Goal: Task Accomplishment & Management: Manage account settings

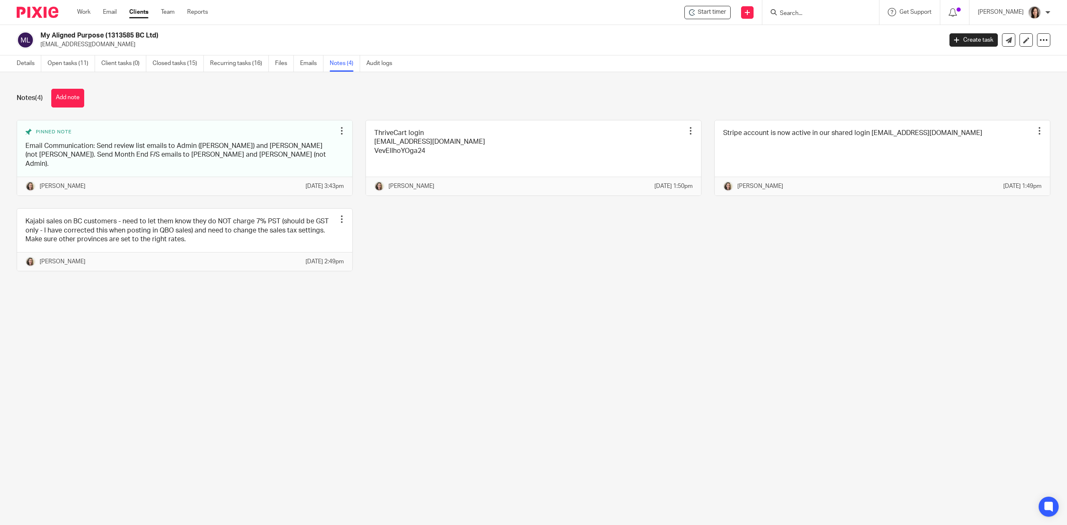
click at [838, 16] on input "Search" at bounding box center [816, 14] width 75 height 8
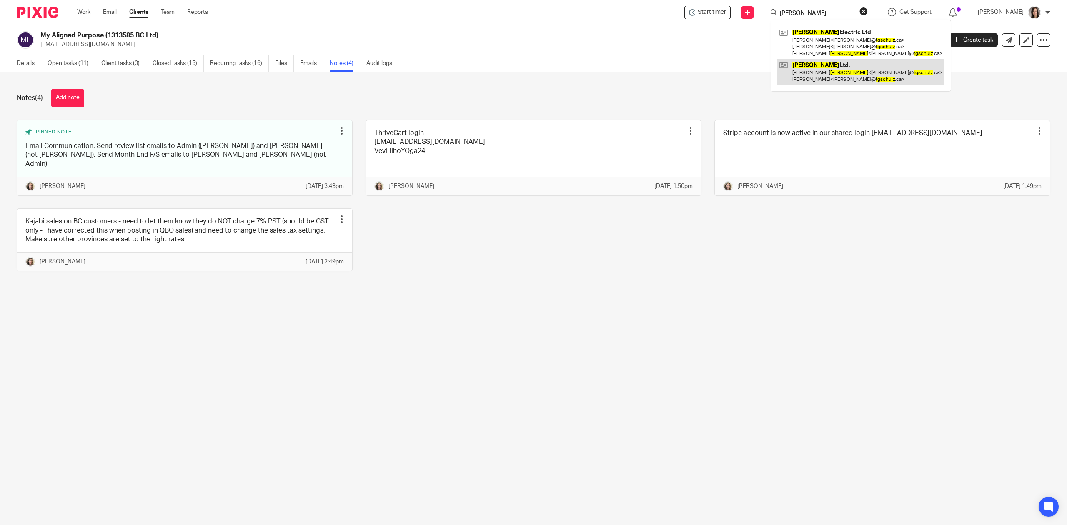
type input "tg schulz"
click at [830, 79] on link at bounding box center [860, 72] width 167 height 26
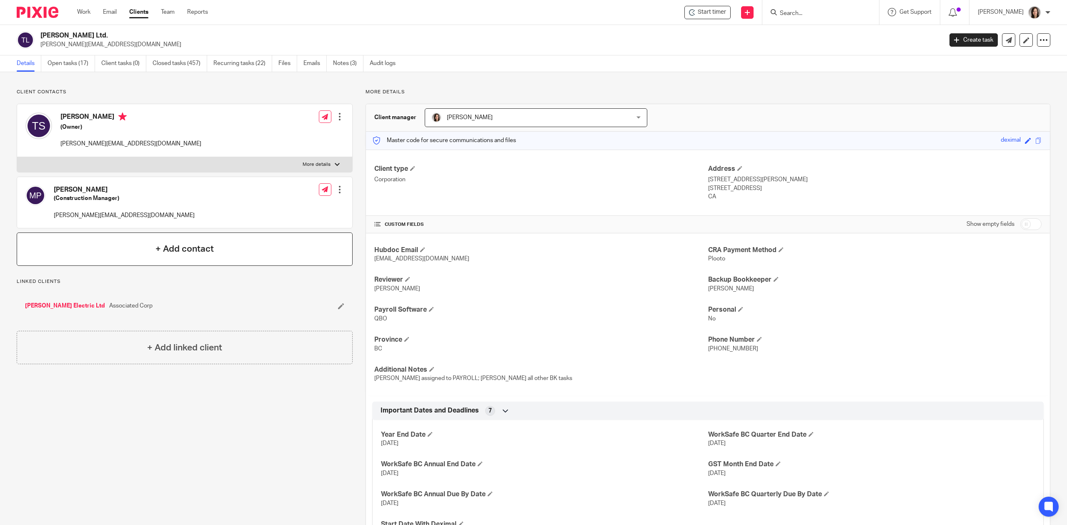
click at [178, 249] on h4 "+ Add contact" at bounding box center [184, 249] width 58 height 13
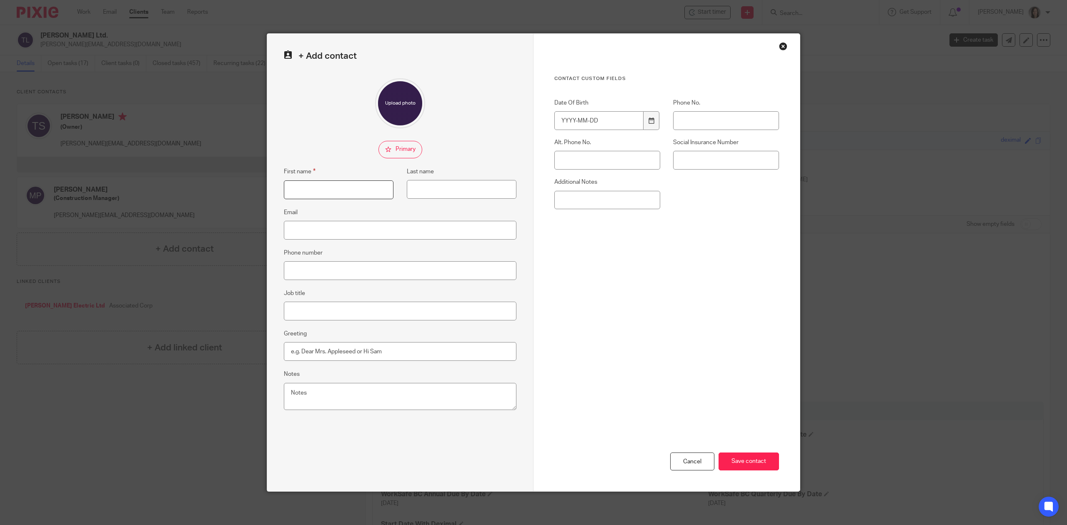
click at [324, 190] on input "First name" at bounding box center [339, 190] width 110 height 19
type input "Monique"
click at [446, 190] on input "Last name" at bounding box center [462, 189] width 110 height 19
type input "[PERSON_NAME]"
click at [394, 226] on input "Email" at bounding box center [400, 230] width 233 height 19
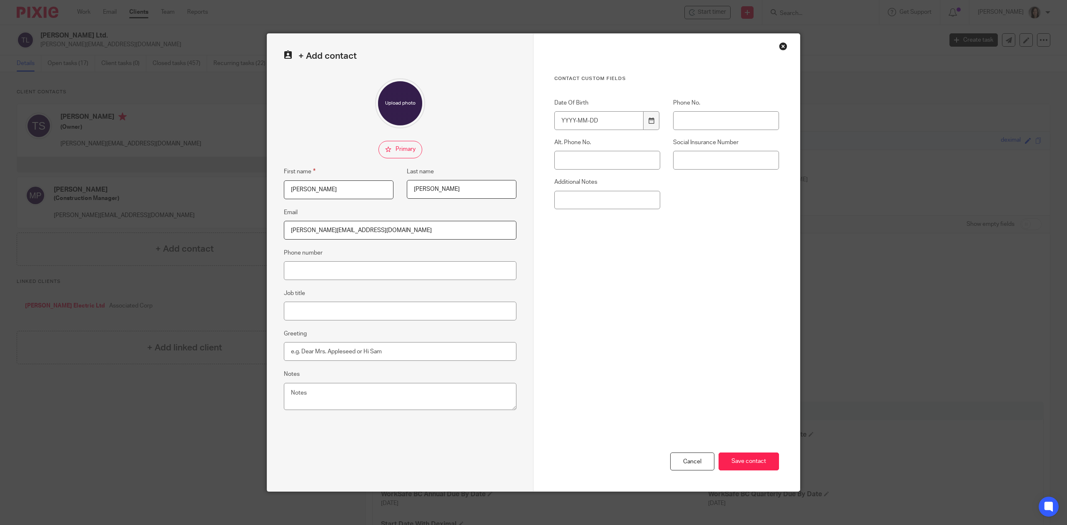
type input "Monique@Tgschulz.ca"
click at [557, 290] on div "Contact Custom fields Date Of Birth Phone No. Alt. Phone No. Social Insurance N…" at bounding box center [666, 205] width 225 height 260
click at [766, 462] on input "Save contact" at bounding box center [749, 462] width 60 height 18
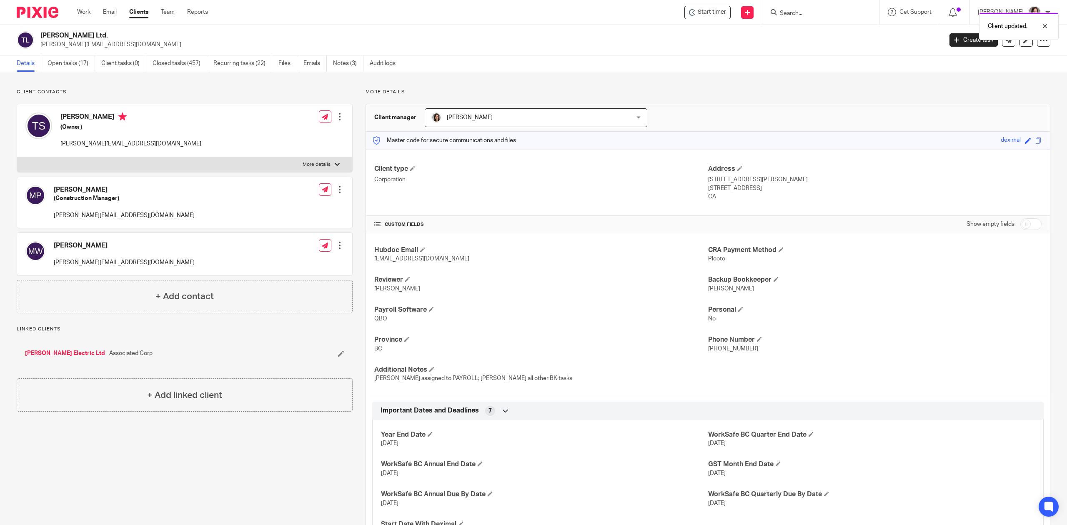
click at [339, 192] on div at bounding box center [340, 190] width 8 height 8
click at [303, 204] on link "Edit contact" at bounding box center [300, 209] width 80 height 12
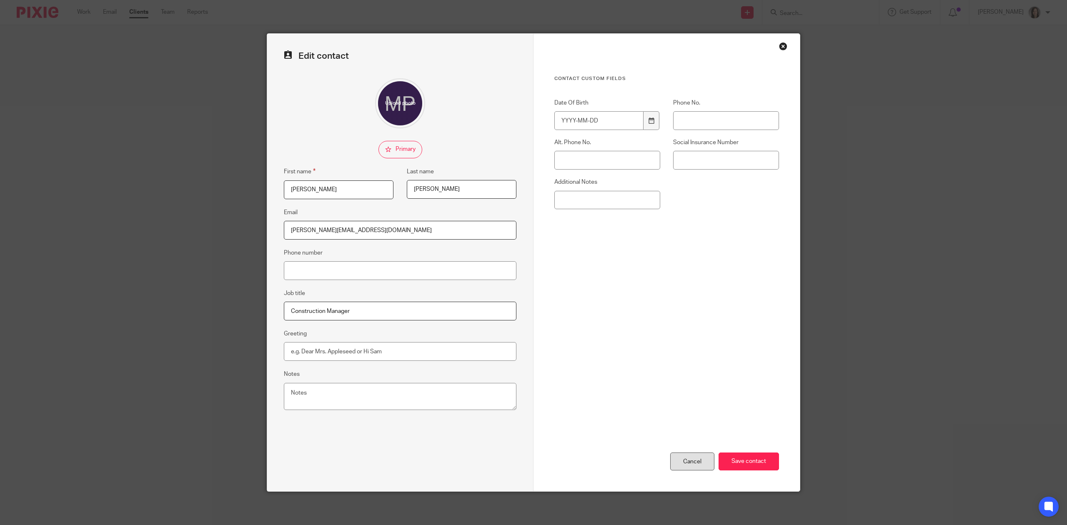
click at [695, 466] on div "Cancel" at bounding box center [692, 462] width 44 height 18
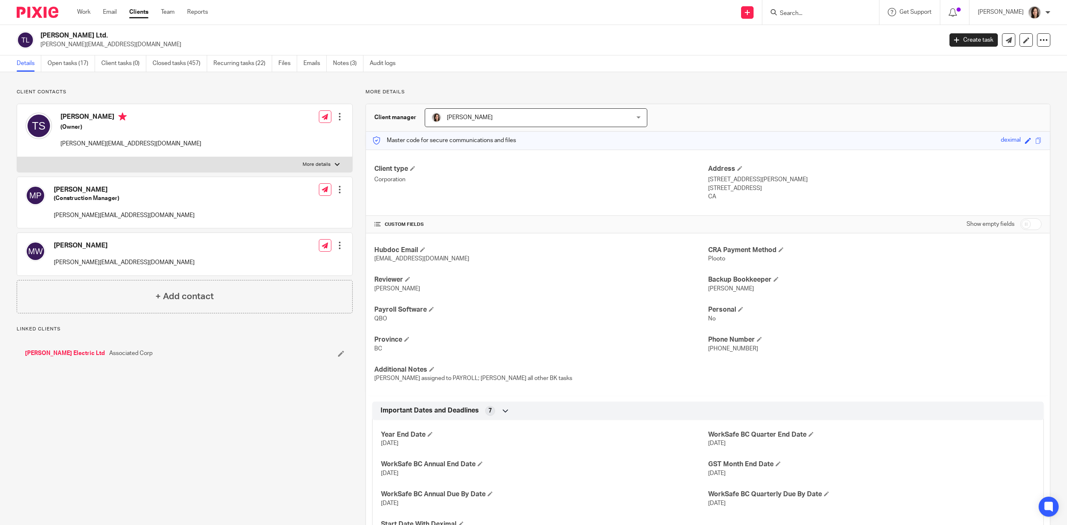
click at [337, 245] on div at bounding box center [340, 245] width 8 height 8
click at [289, 264] on link "Edit contact" at bounding box center [300, 265] width 80 height 12
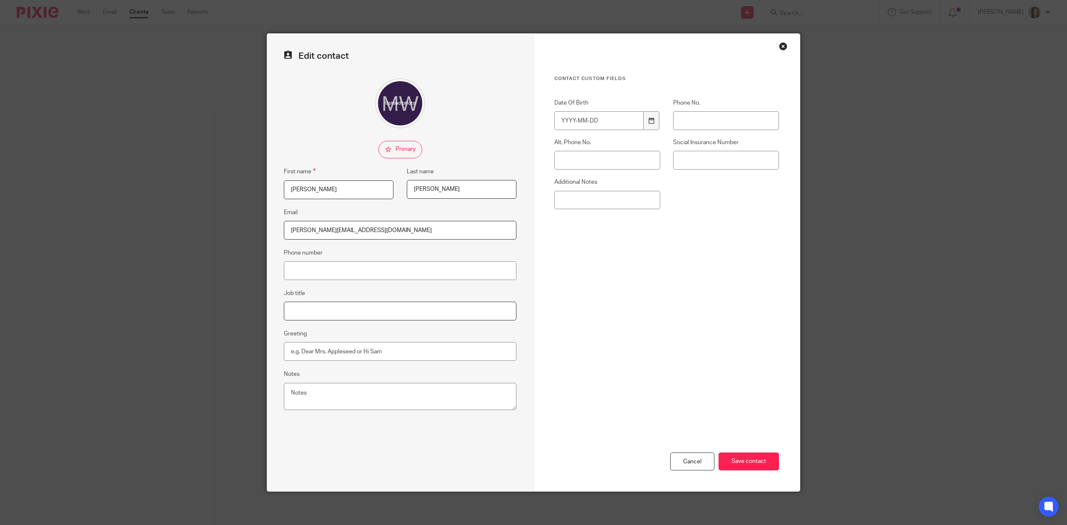
click at [295, 316] on input "Job title" at bounding box center [400, 311] width 233 height 19
type input "Administration"
click at [749, 464] on input "Save contact" at bounding box center [749, 462] width 60 height 18
click at [749, 458] on input "Save contact" at bounding box center [749, 462] width 60 height 18
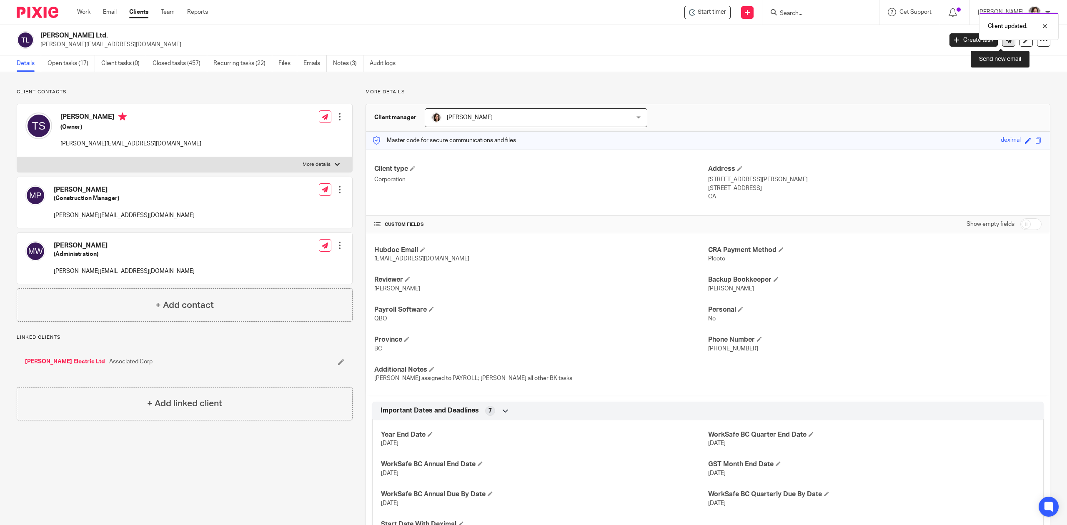
click at [1002, 44] on link at bounding box center [1008, 39] width 13 height 13
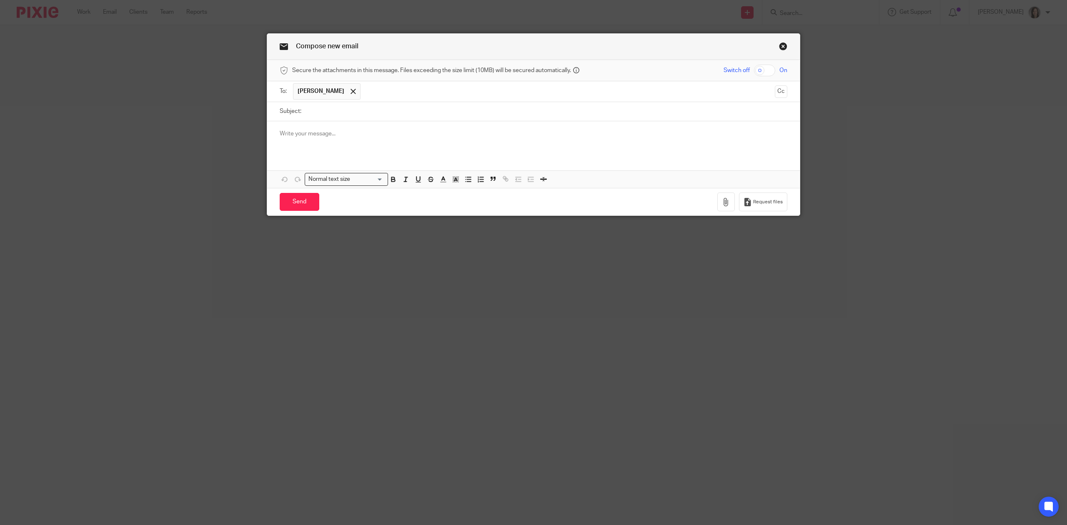
click at [365, 95] on input "text" at bounding box center [568, 91] width 406 height 16
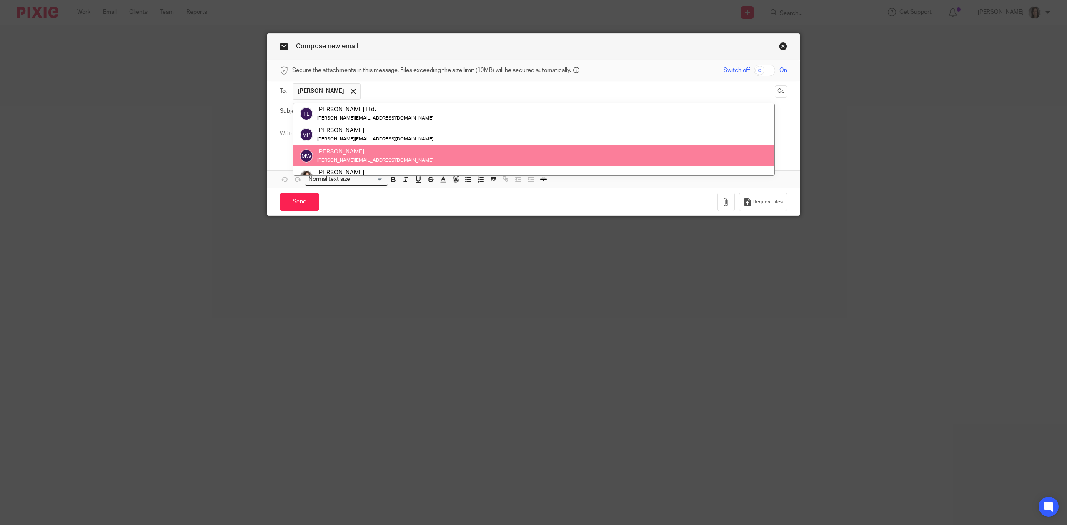
scroll to position [84, 0]
click at [779, 45] on link "Close this dialog window" at bounding box center [783, 47] width 8 height 11
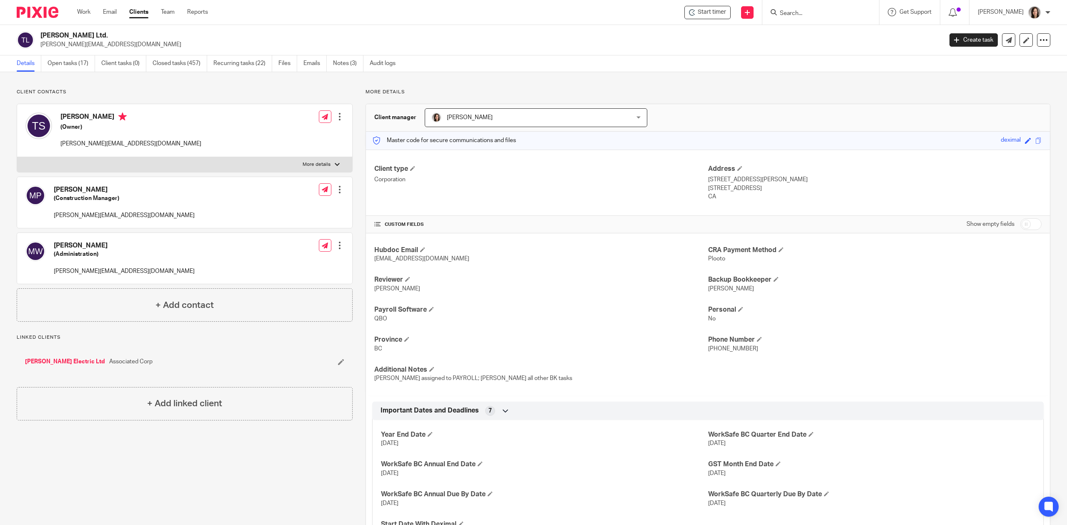
click at [78, 42] on p "[PERSON_NAME][EMAIL_ADDRESS][DOMAIN_NAME]" at bounding box center [488, 44] width 897 height 8
click at [795, 13] on input "Search" at bounding box center [816, 14] width 75 height 8
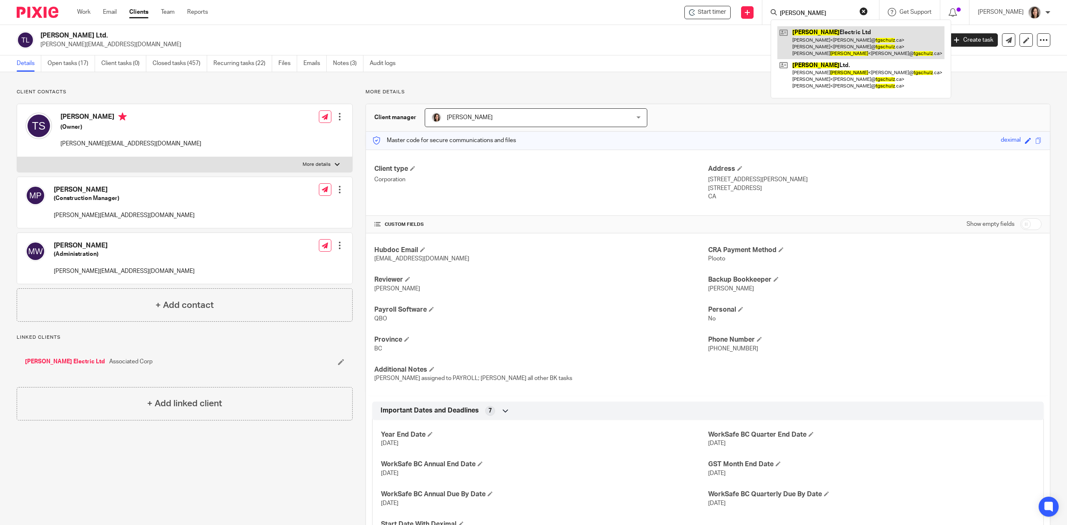
type input "tg schulz"
click at [824, 33] on link at bounding box center [860, 42] width 167 height 33
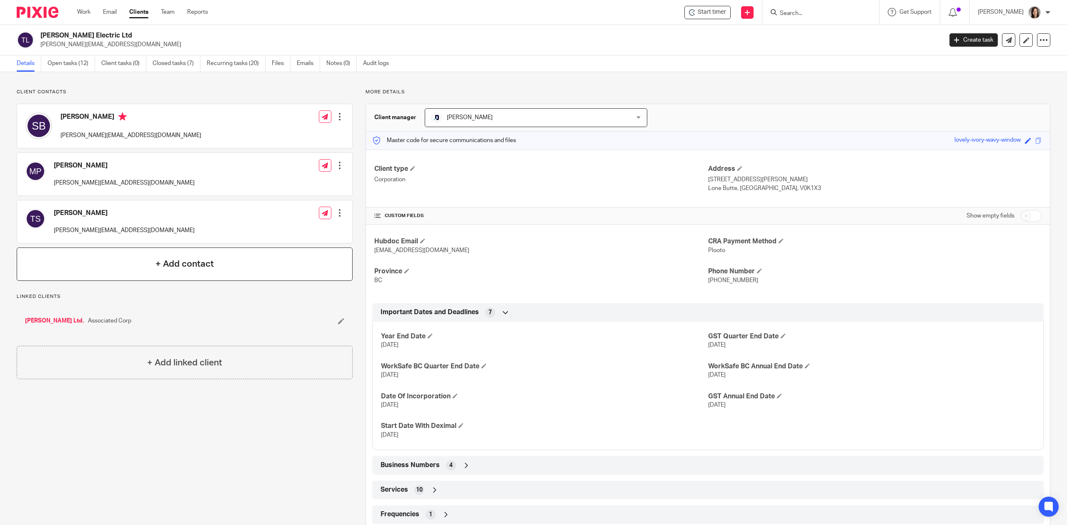
click at [207, 256] on div "+ Add contact" at bounding box center [185, 264] width 336 height 33
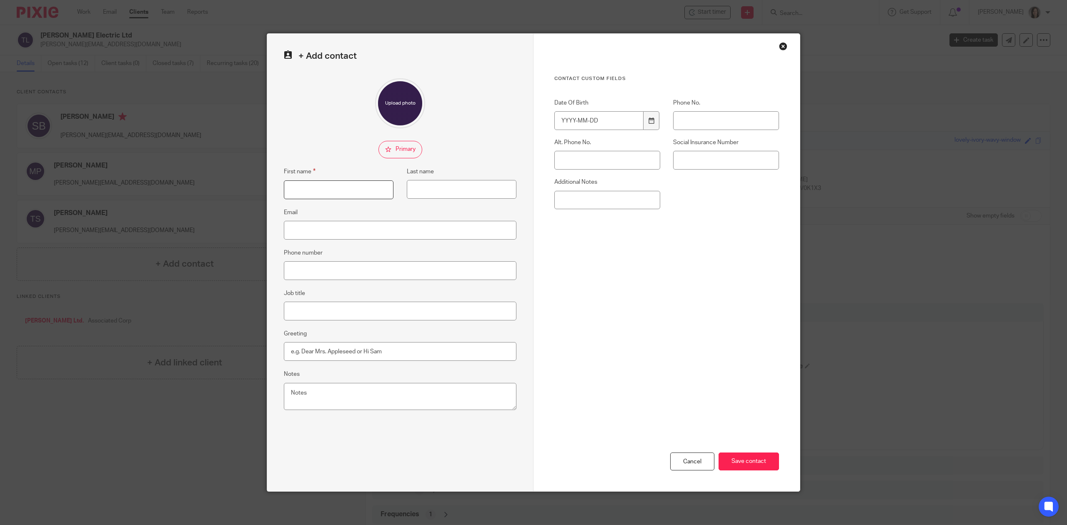
click at [344, 183] on input "First name" at bounding box center [339, 190] width 110 height 19
click at [344, 183] on input "M" at bounding box center [339, 190] width 110 height 19
type input "Monique"
click at [426, 196] on input "Last name" at bounding box center [462, 189] width 110 height 19
type input "Wunsch"
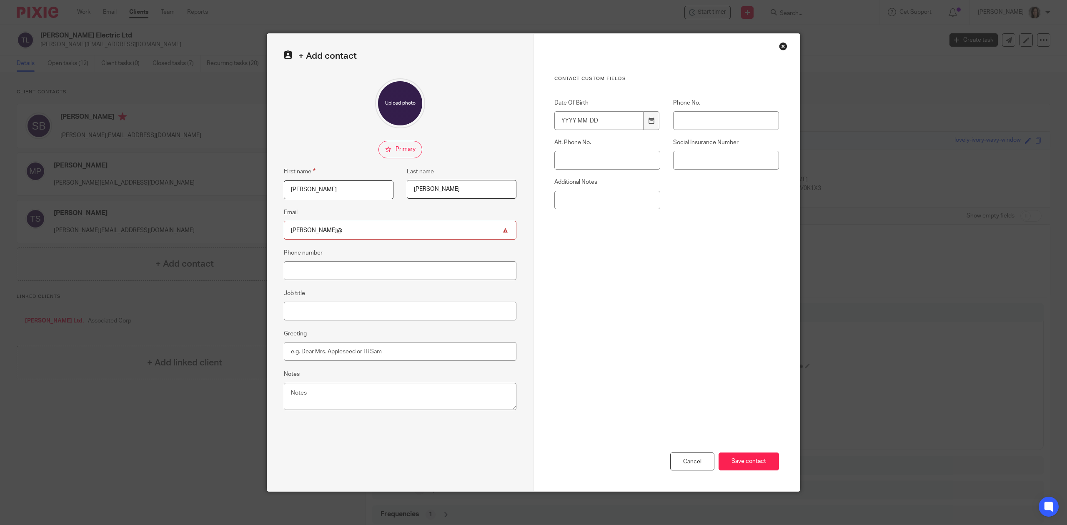
type input "Monique@Tgschulz.ca"
click at [339, 315] on input "Job title" at bounding box center [400, 311] width 233 height 19
type input "Administration"
click at [683, 335] on div "Cancel Save contact" at bounding box center [666, 413] width 225 height 156
click at [746, 454] on input "Save contact" at bounding box center [749, 462] width 60 height 18
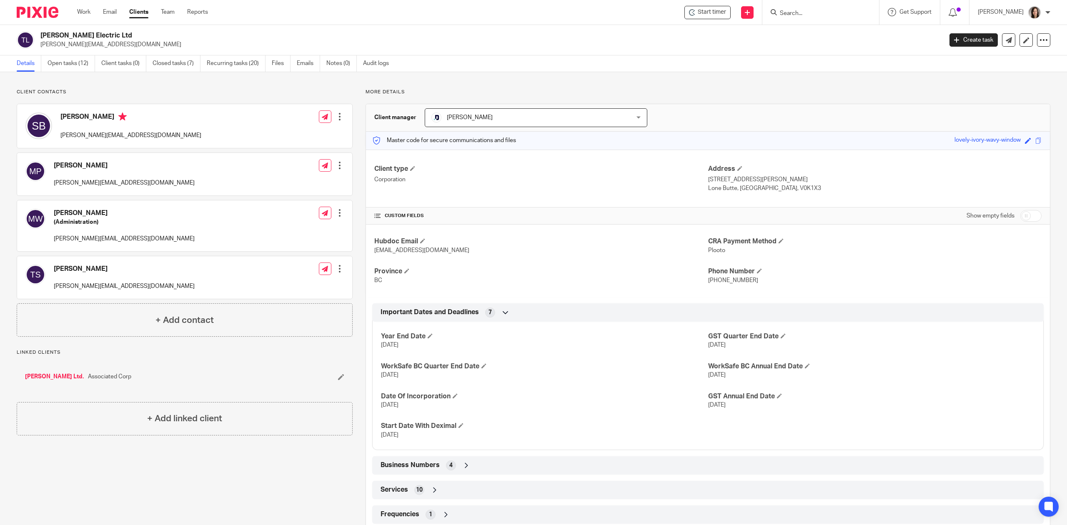
click at [809, 15] on input "Search" at bounding box center [816, 14] width 75 height 8
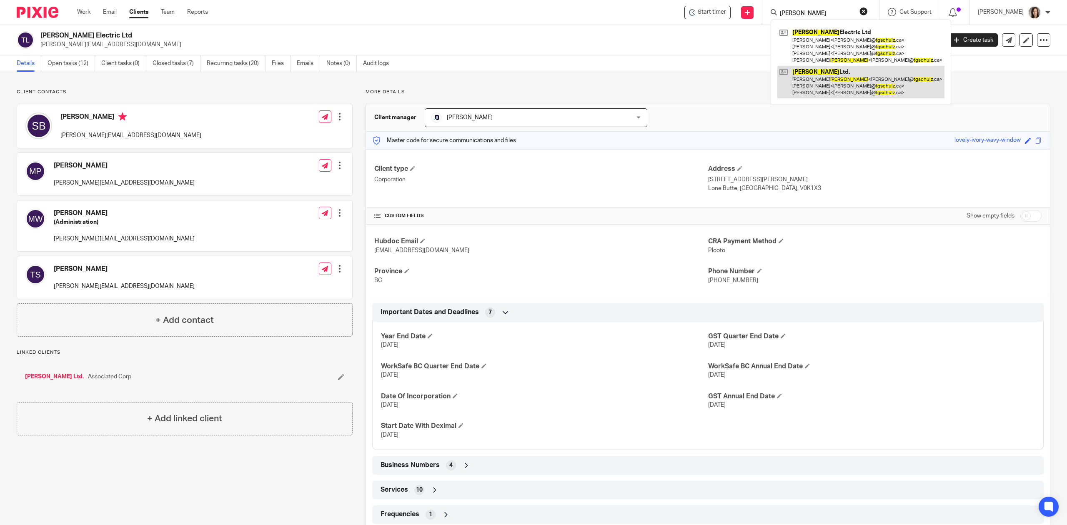
type input "[PERSON_NAME]"
click at [855, 75] on link at bounding box center [860, 82] width 167 height 33
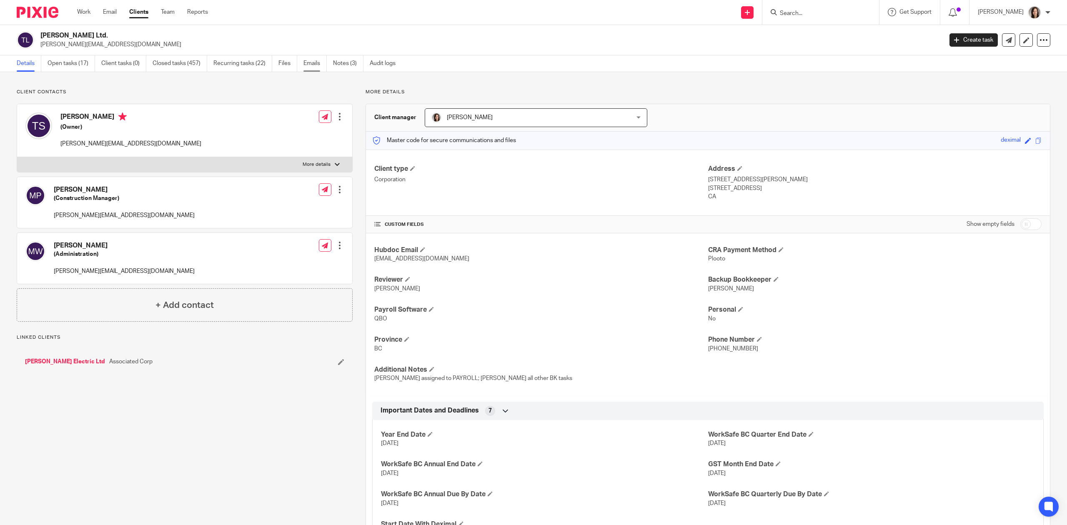
click at [314, 67] on link "Emails" at bounding box center [314, 63] width 23 height 16
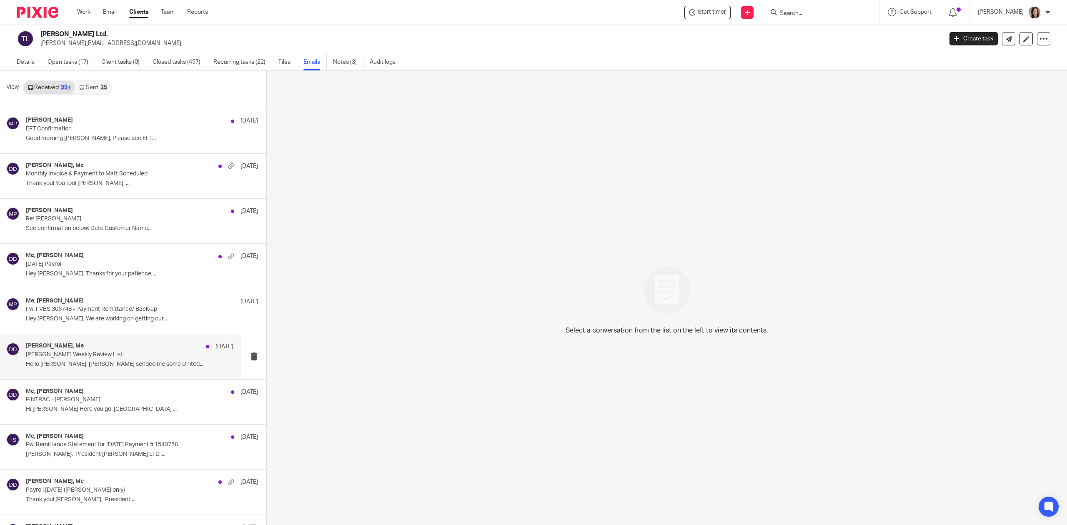
scroll to position [4080, 0]
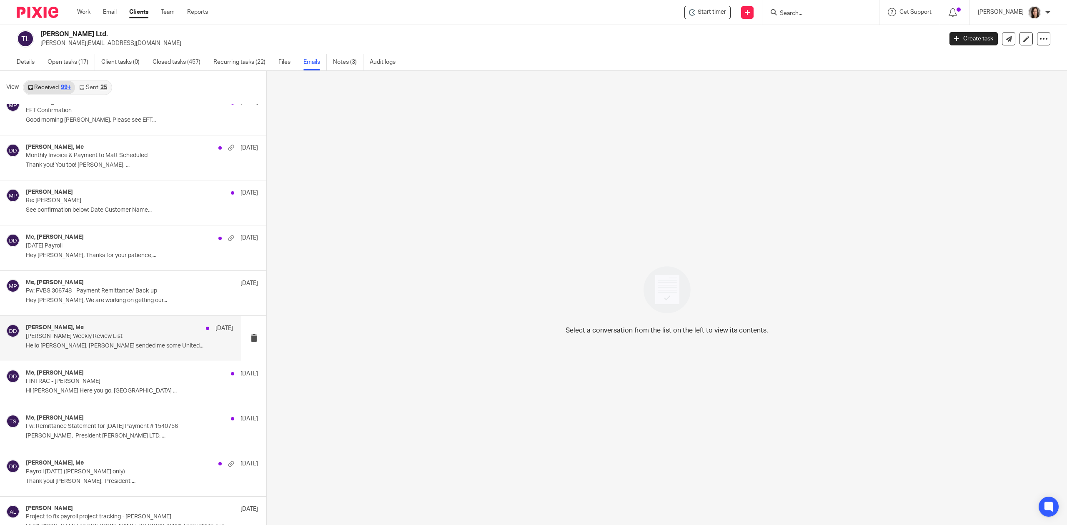
click at [78, 350] on p "Hello Danielle, Randy sended me some United..." at bounding box center [129, 346] width 207 height 7
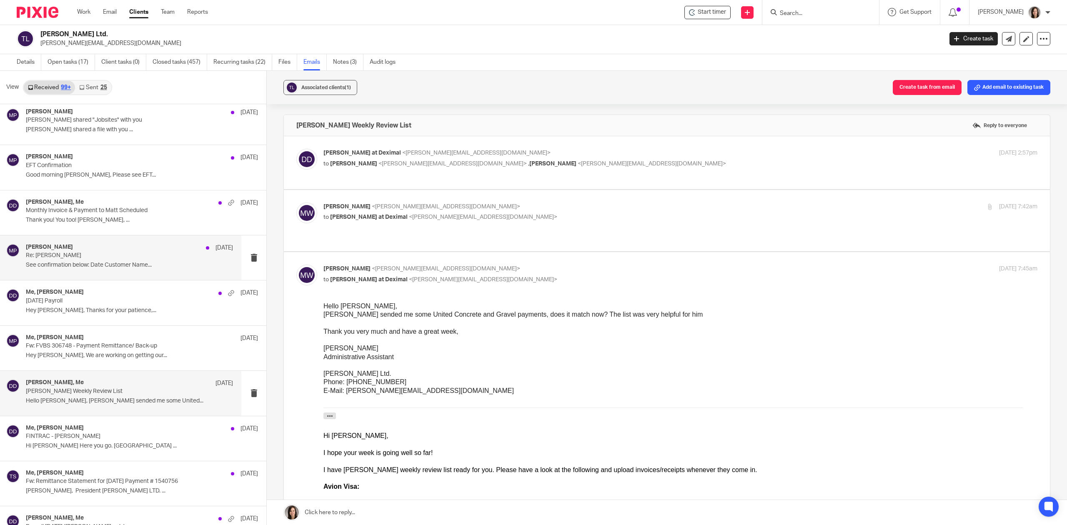
scroll to position [4024, 0]
click at [94, 85] on link "Sent 25" at bounding box center [93, 87] width 36 height 13
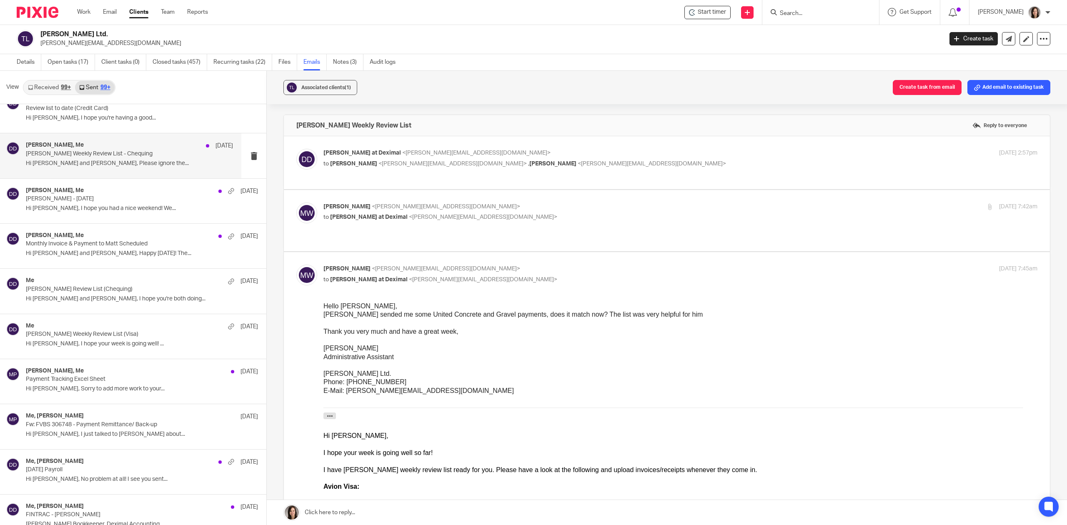
scroll to position [4398, 0]
click at [93, 293] on p "TG Schulz Review List (Chequing)" at bounding box center [109, 289] width 166 height 7
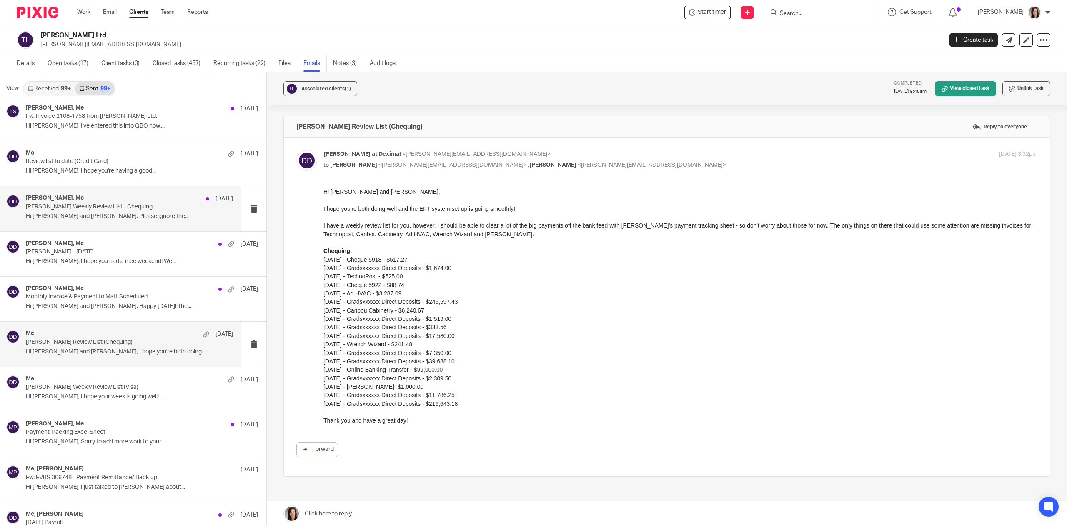
scroll to position [4343, 0]
click at [118, 226] on div "Terry Schulz, Me Jun 11 TG Schulz Weekly Review List - Chequing Hi Matt and Ter…" at bounding box center [129, 212] width 207 height 28
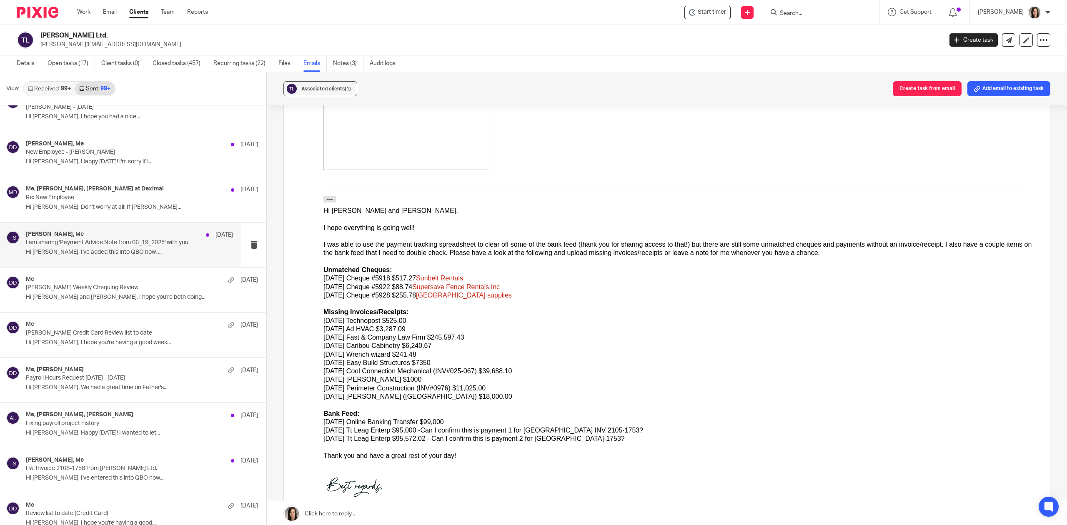
scroll to position [3990, 0]
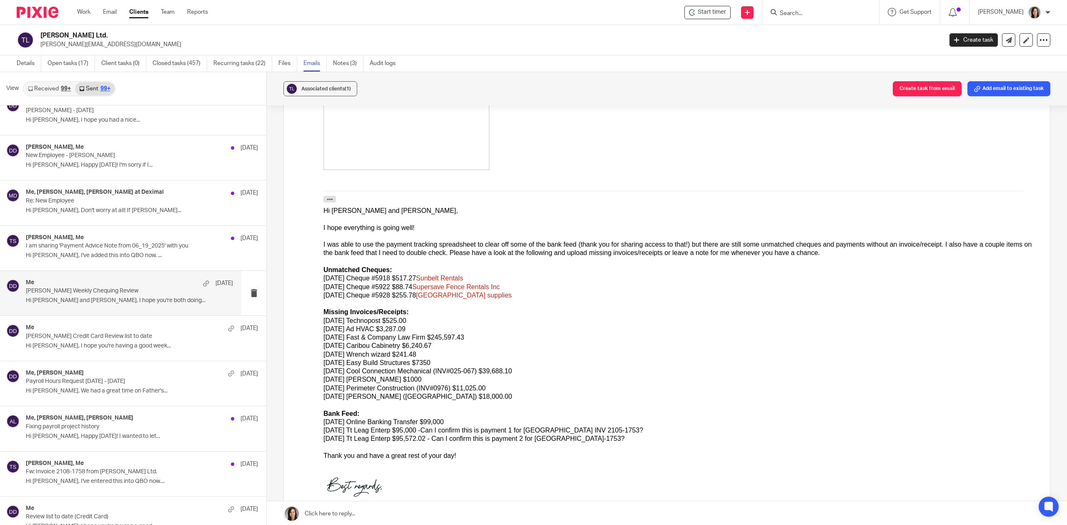
click at [88, 295] on p "TG Schulz Weekly Chequing Review" at bounding box center [109, 291] width 166 height 7
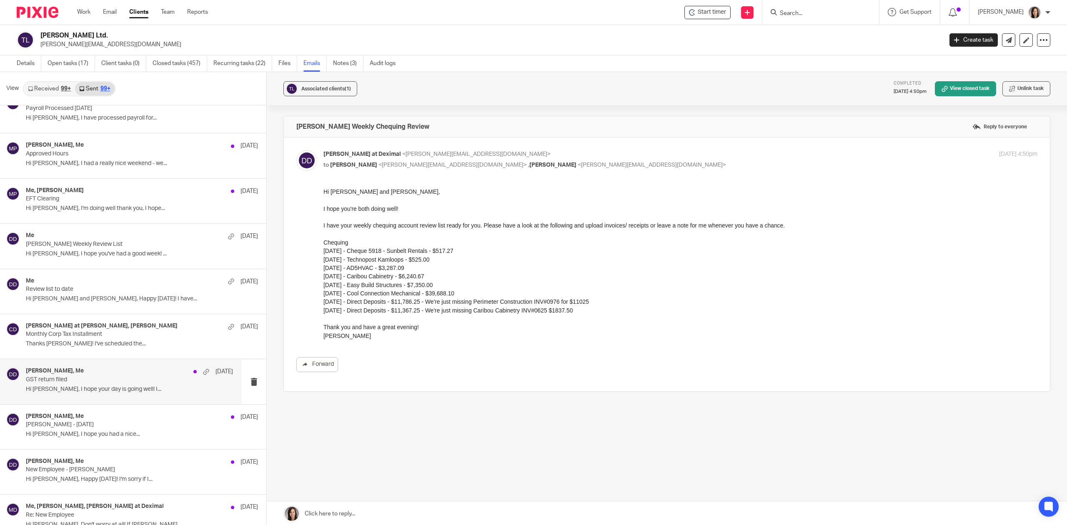
scroll to position [3676, 0]
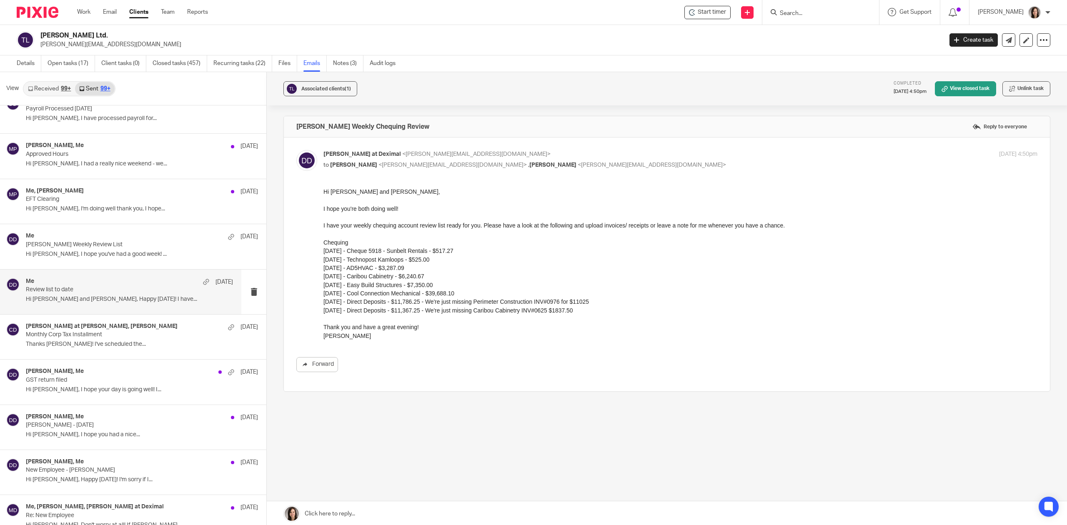
click at [63, 303] on p "Hi Terry and Matt, Happy Friday! I have..." at bounding box center [129, 299] width 207 height 7
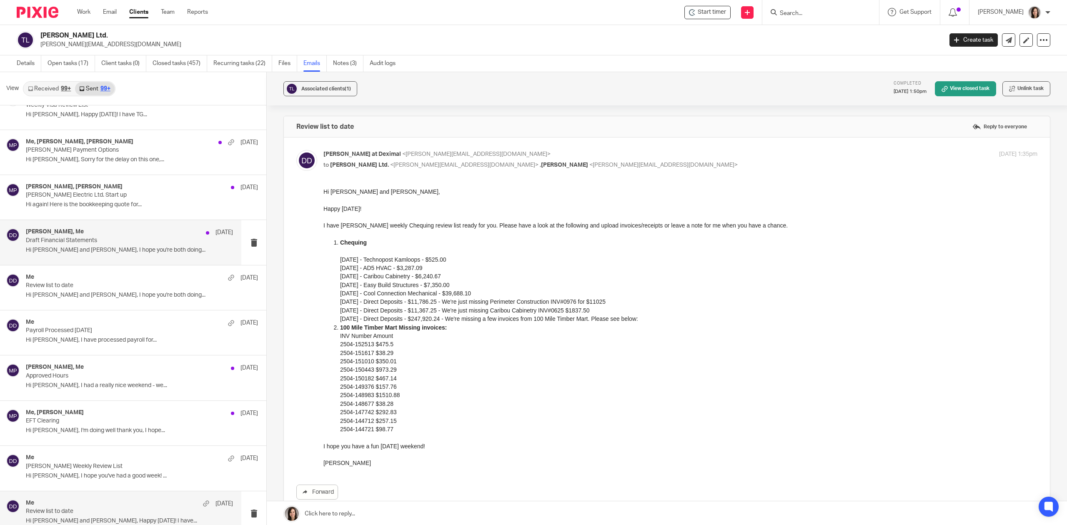
scroll to position [3434, 0]
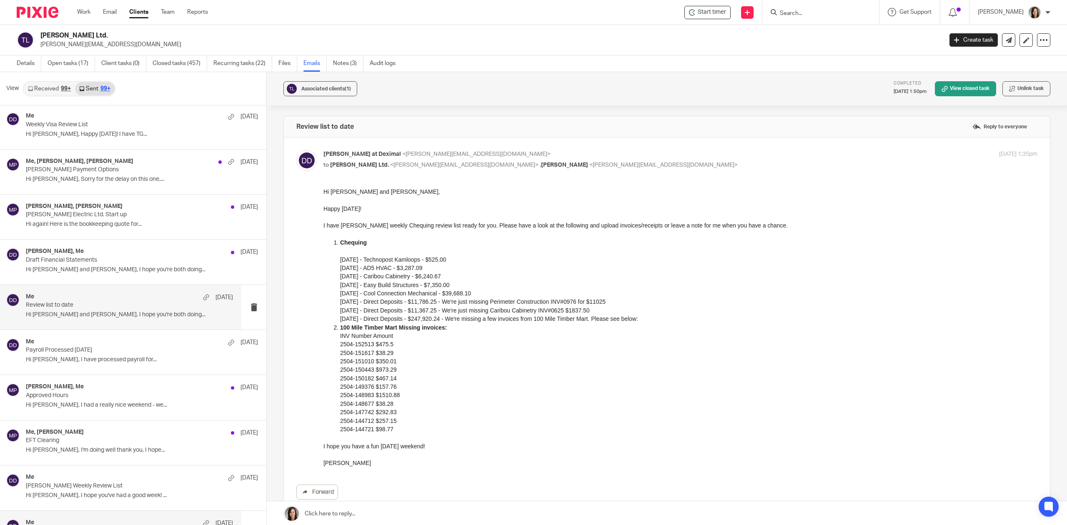
click at [94, 302] on div "Me Jul 2" at bounding box center [129, 297] width 207 height 8
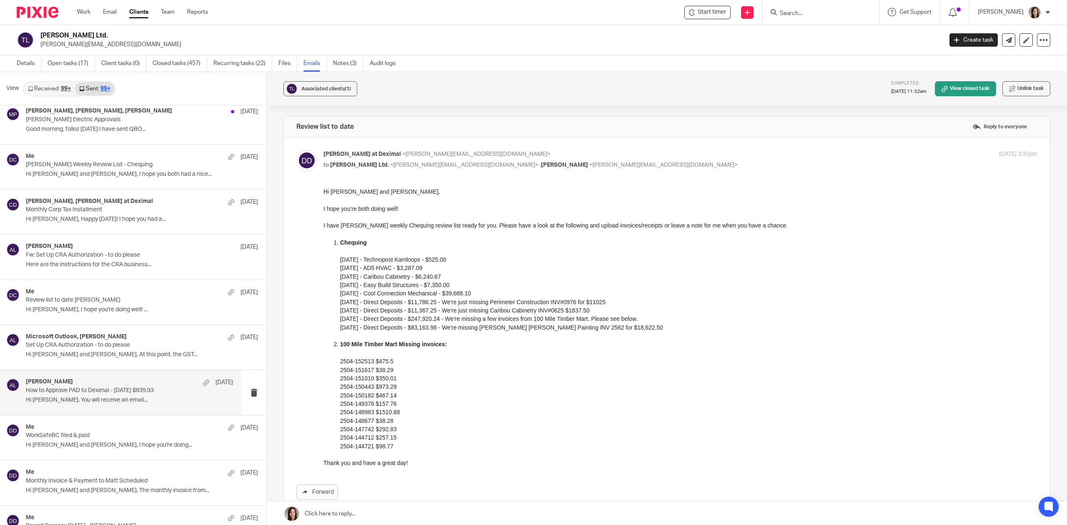
scroll to position [2786, 0]
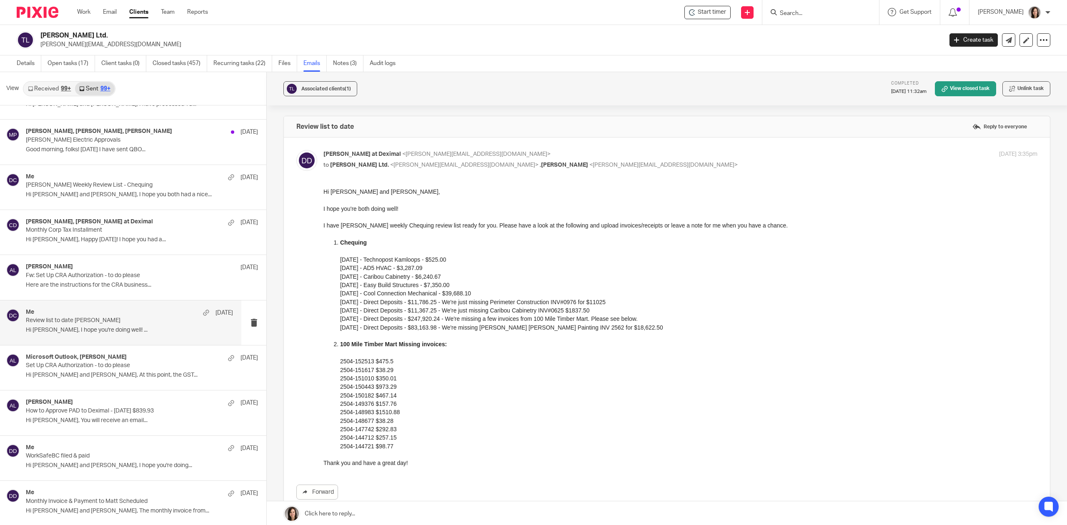
click at [115, 334] on p "Hi Monique, I hope you're doing well! ..." at bounding box center [129, 330] width 207 height 7
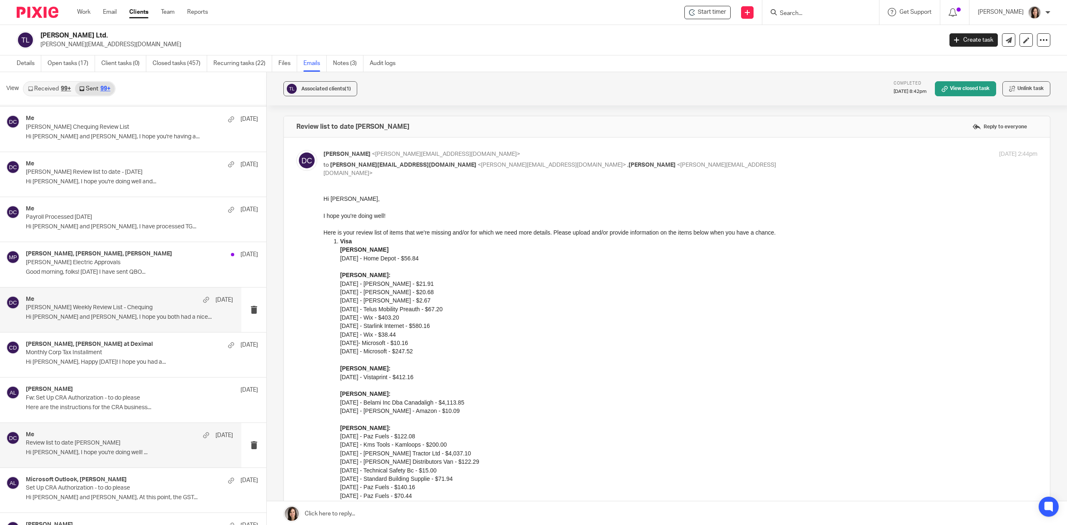
scroll to position [2656, 0]
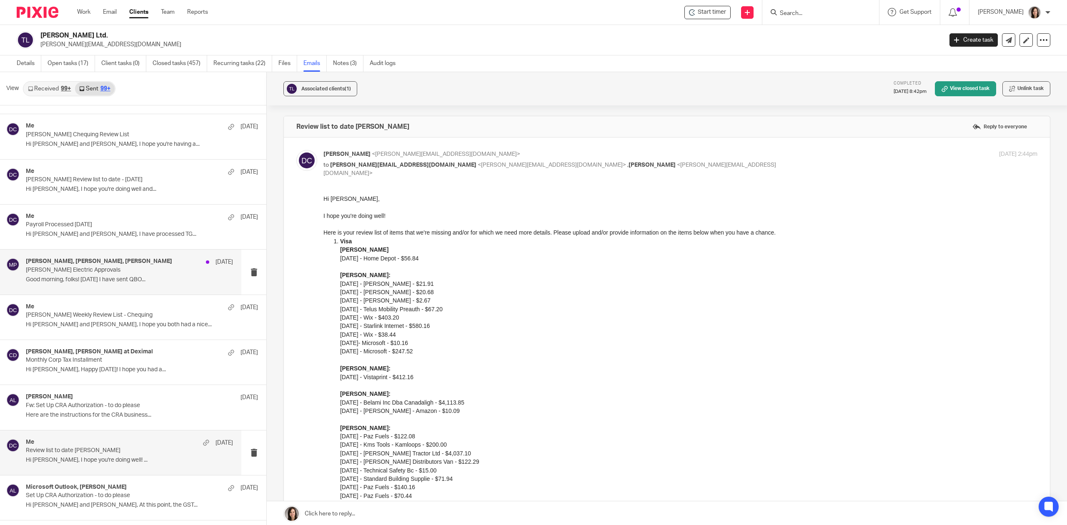
click at [57, 283] on p "Good morning, folks! Today I have sent QBO..." at bounding box center [129, 279] width 207 height 7
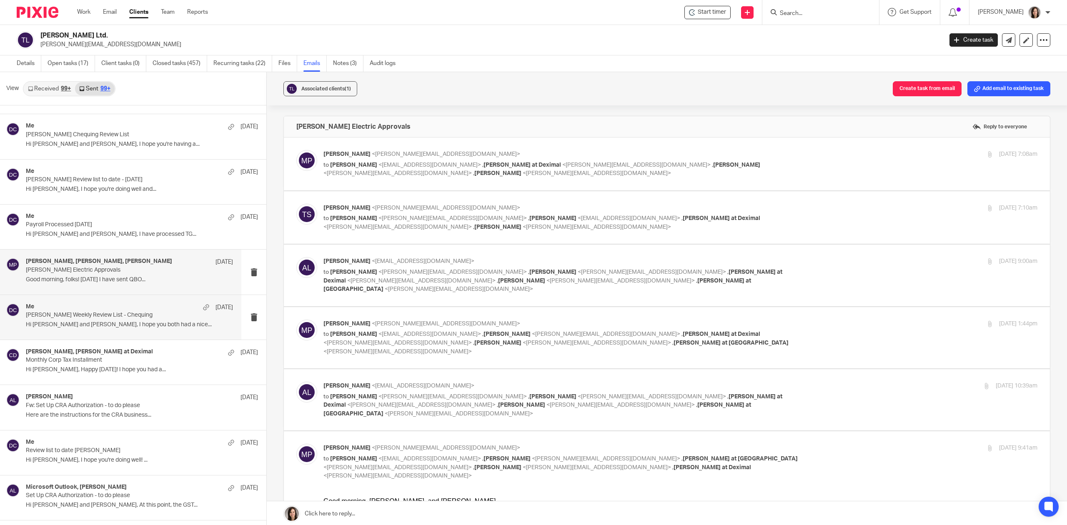
scroll to position [0, 0]
click at [75, 330] on div "Me Jul 14 TG Schulz Weekly Review List - Chequing Hi Terry and Matt, I hope you…" at bounding box center [129, 317] width 207 height 28
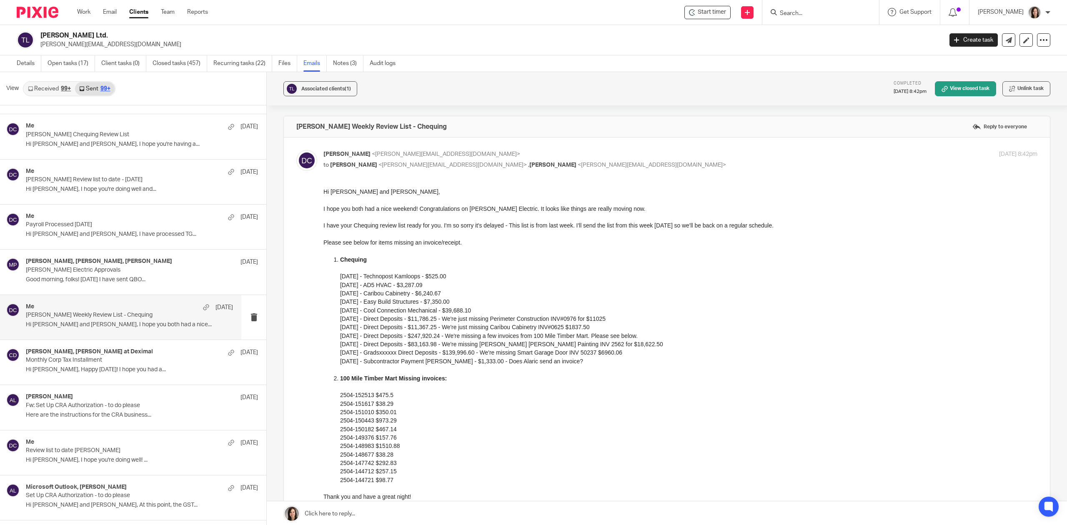
scroll to position [2656, 0]
click at [813, 10] on input "Search" at bounding box center [816, 14] width 75 height 8
type input "idl"
click at [845, 30] on link at bounding box center [868, 39] width 183 height 26
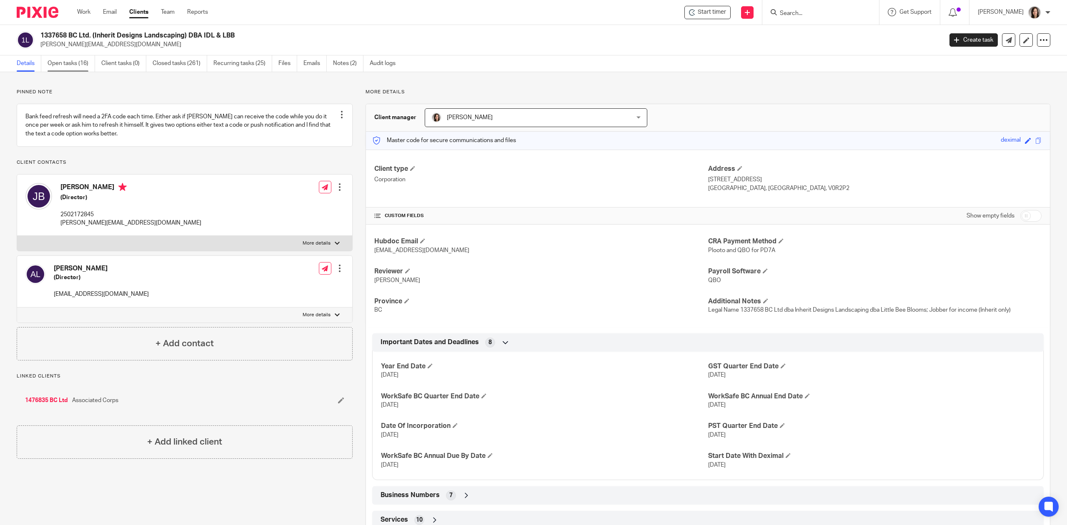
click at [78, 59] on link "Open tasks (16)" at bounding box center [72, 63] width 48 height 16
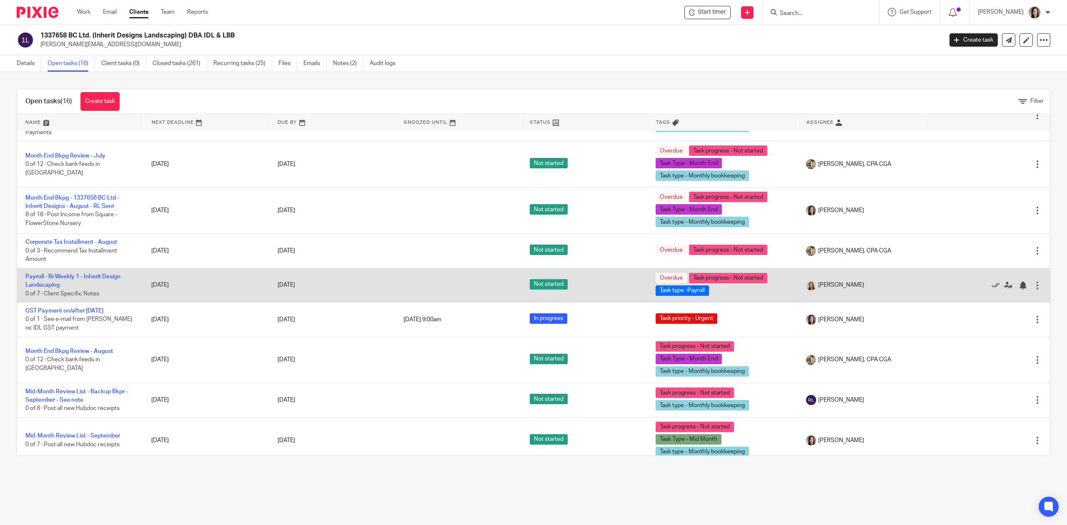
scroll to position [324, 0]
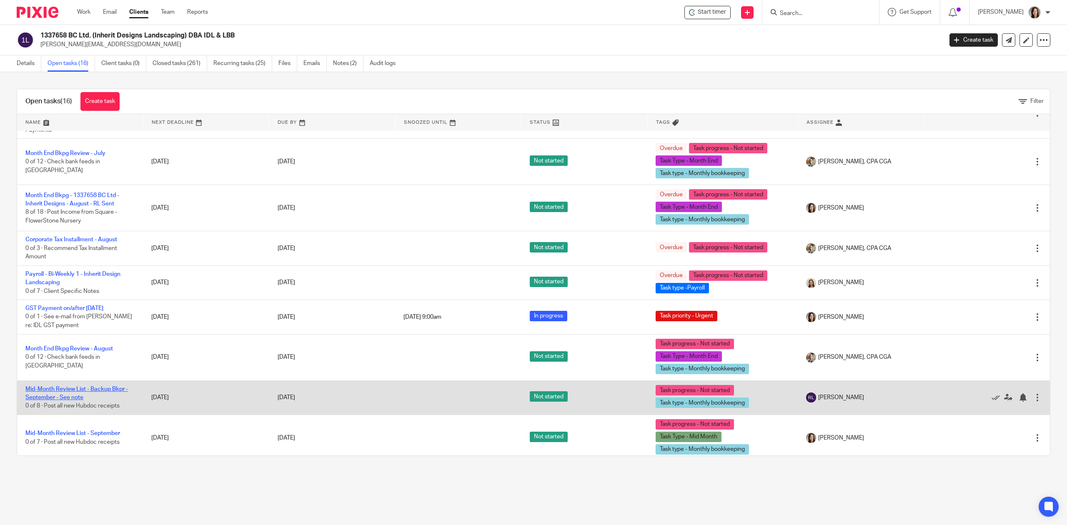
click at [68, 391] on link "Mid-Month Review List - Backup Bkpr - September - See note" at bounding box center [76, 393] width 103 height 14
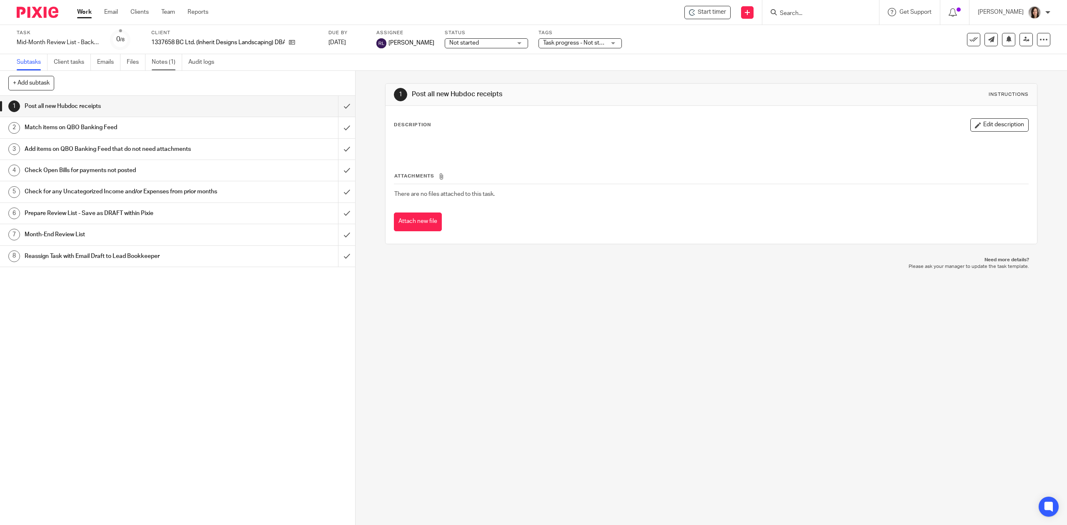
click at [177, 64] on link "Notes (1)" at bounding box center [167, 62] width 30 height 16
